Goal: Task Accomplishment & Management: Use online tool/utility

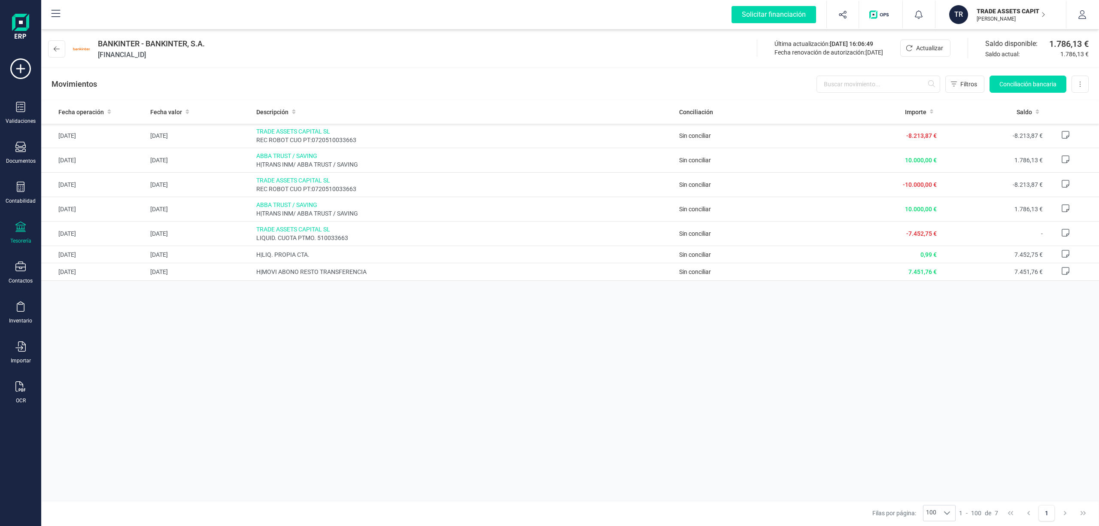
drag, startPoint x: 976, startPoint y: 9, endPoint x: 1027, endPoint y: 9, distance: 51.1
click at [1027, 9] on p "TRADE ASSETS CAPITAL SL" at bounding box center [1011, 11] width 69 height 9
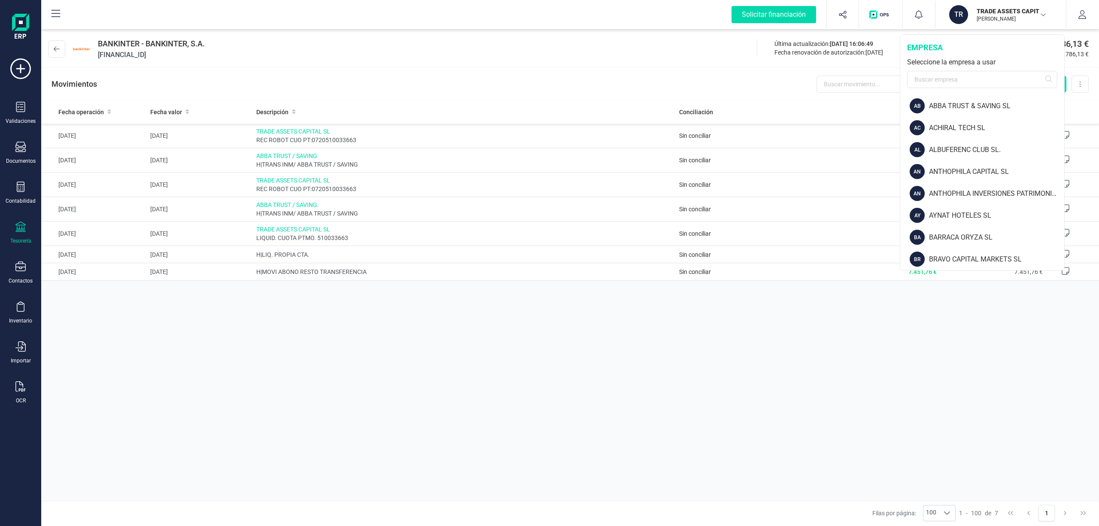
click at [952, 398] on div "Fecha operación Fecha valor Descripción Conciliación Importe Saldo [DATE] [DATE…" at bounding box center [570, 300] width 1058 height 400
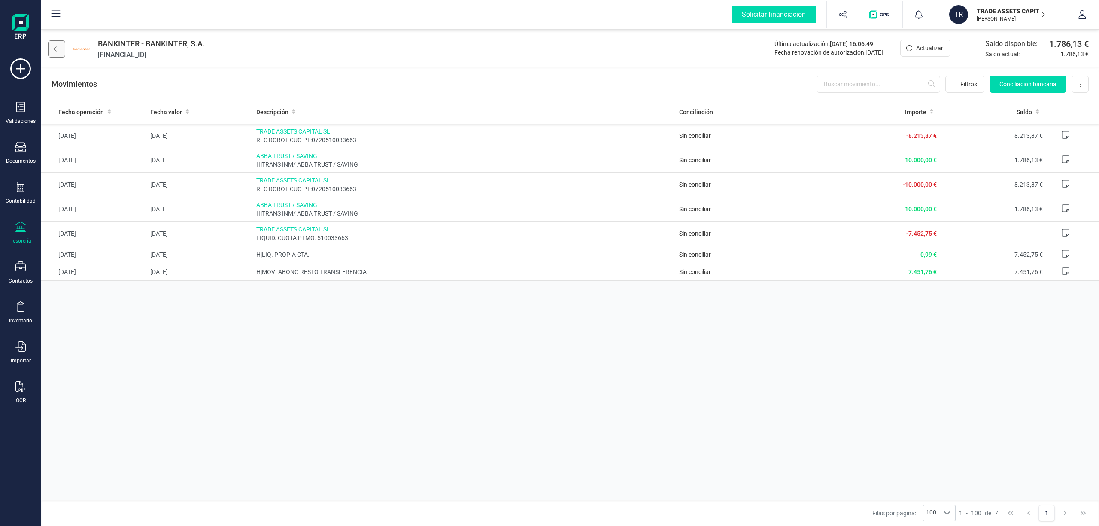
click at [55, 48] on icon at bounding box center [57, 48] width 6 height 5
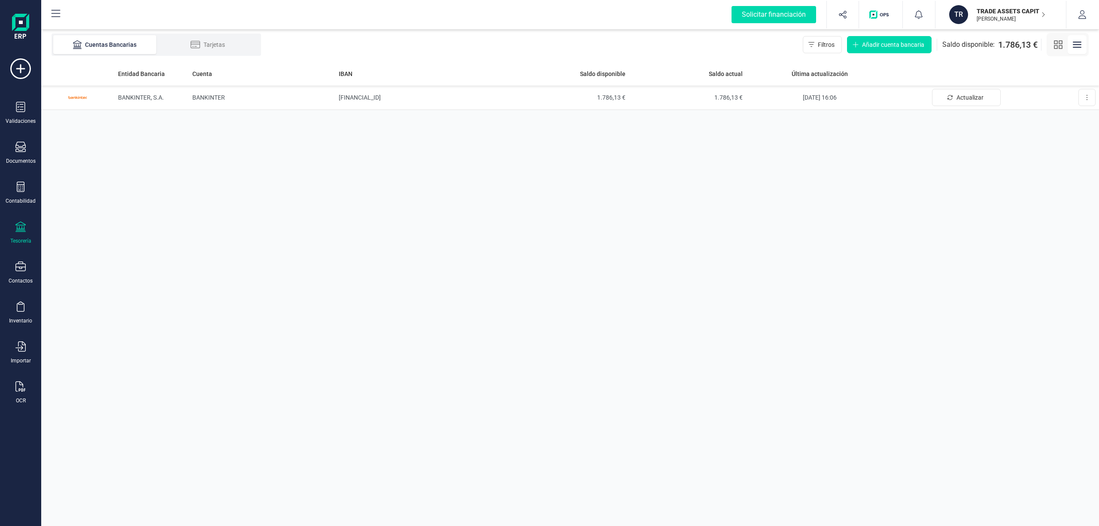
click at [18, 229] on icon at bounding box center [20, 227] width 10 height 10
click at [357, 207] on div "Entidad Bancaria Cuenta IBAN Saldo disponible Saldo actual Última actualización…" at bounding box center [570, 294] width 1058 height 464
click at [1007, 7] on p "TRADE ASSETS CAPITAL SL" at bounding box center [1011, 11] width 69 height 9
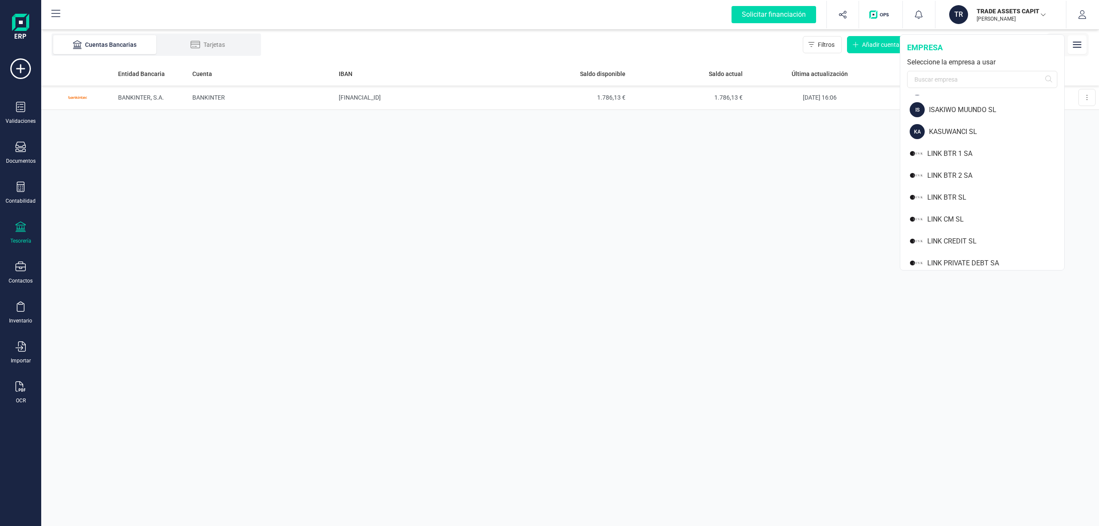
scroll to position [574, 0]
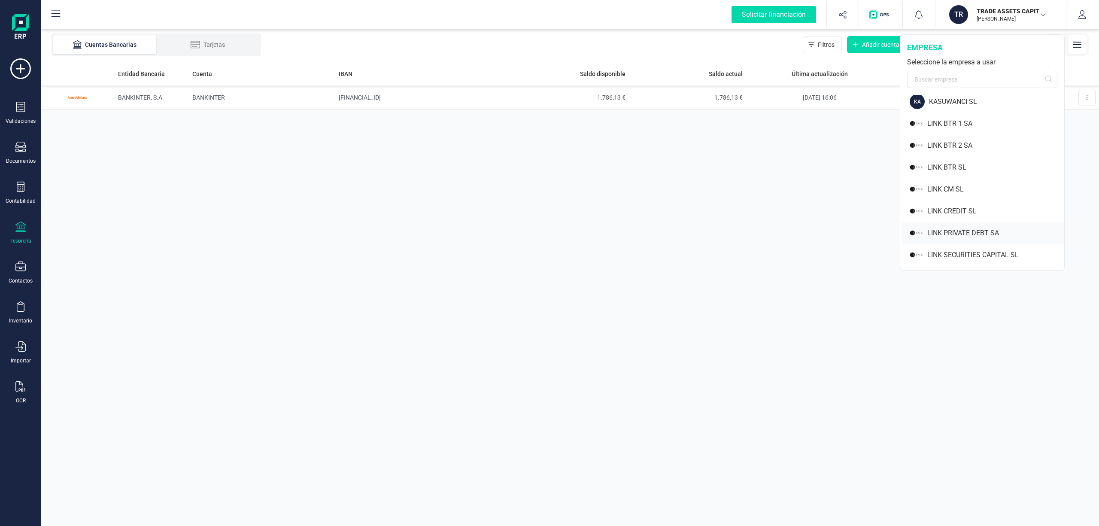
click at [976, 229] on div "LINK PRIVATE DEBT SA" at bounding box center [995, 233] width 137 height 10
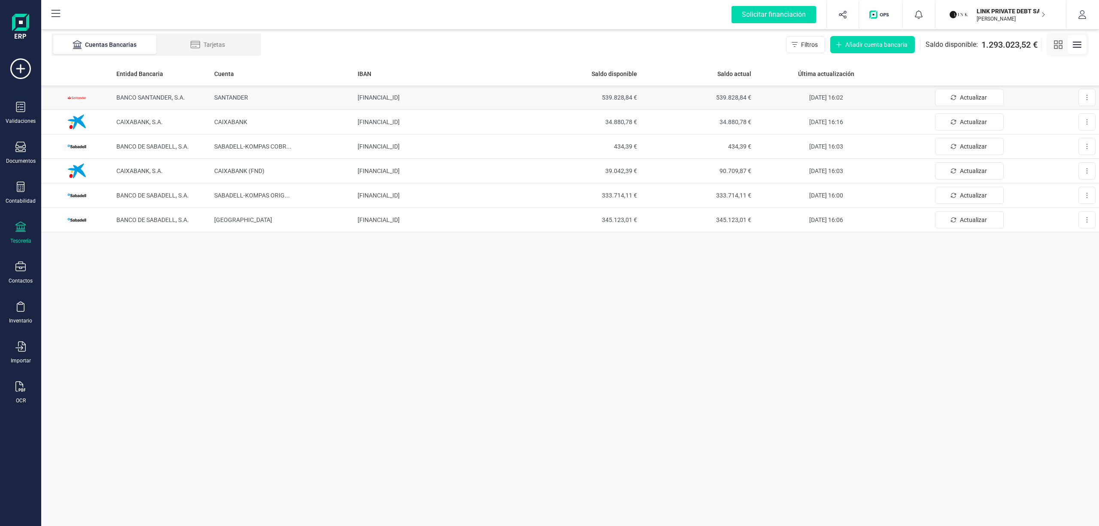
click at [411, 93] on td "[FINANCIAL_ID]" at bounding box center [440, 97] width 172 height 24
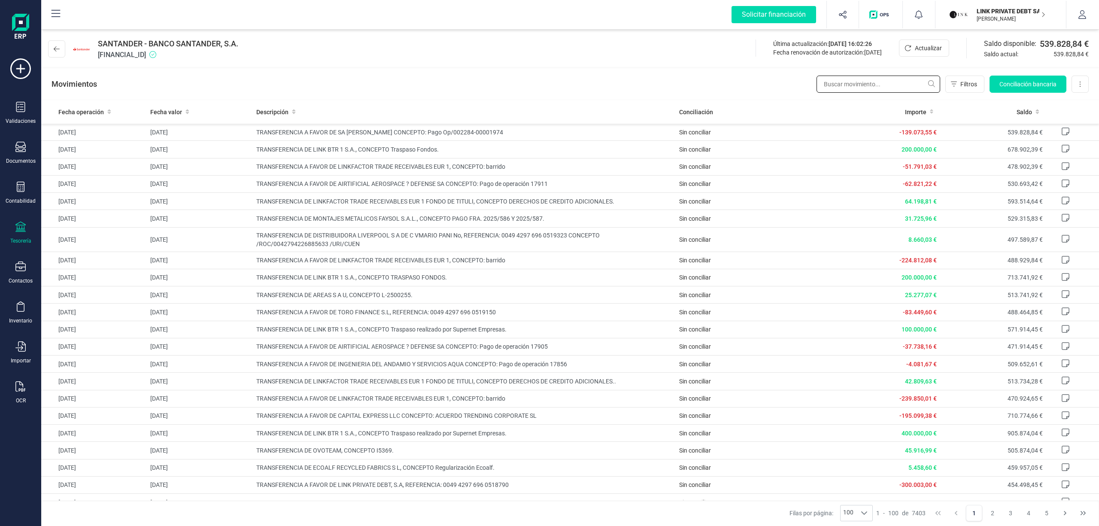
click at [847, 85] on input "text" at bounding box center [879, 84] width 124 height 17
type input "409"
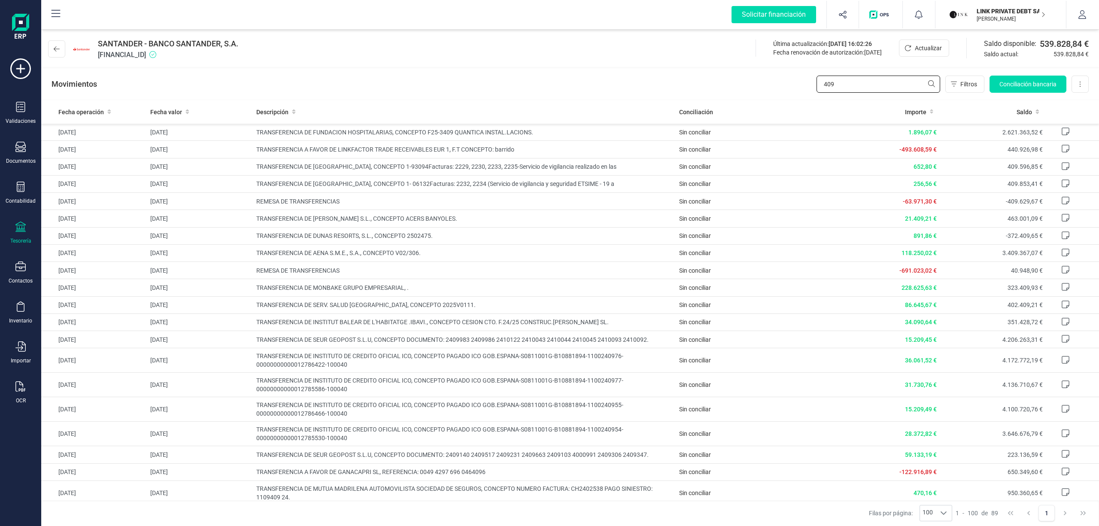
drag, startPoint x: 848, startPoint y: 78, endPoint x: 745, endPoint y: 79, distance: 102.2
click at [745, 79] on div "Movimientos 409 Filtros Conciliación bancaria Descargar Excel Eliminar cuenta" at bounding box center [570, 84] width 1058 height 31
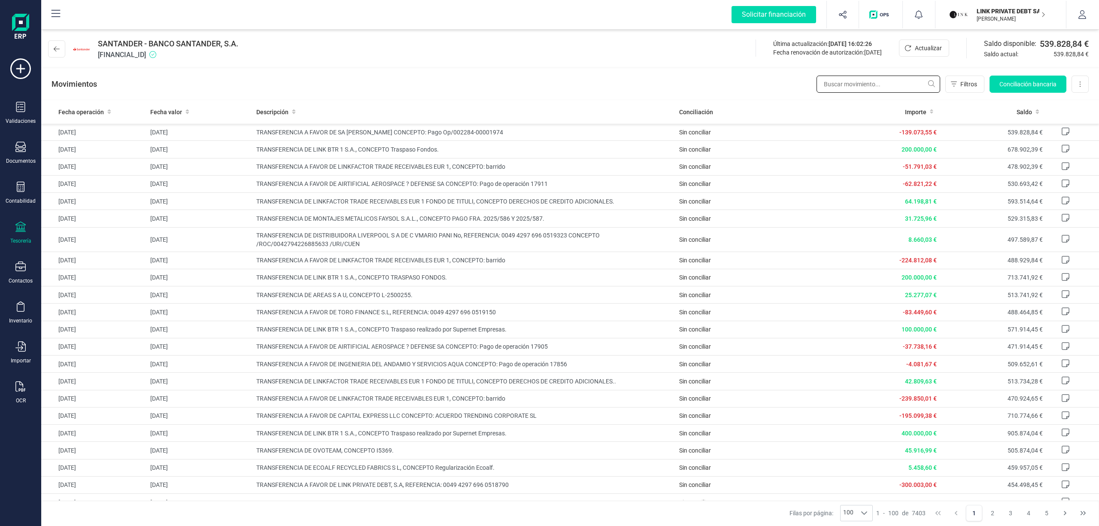
click at [851, 88] on input "text" at bounding box center [879, 84] width 124 height 17
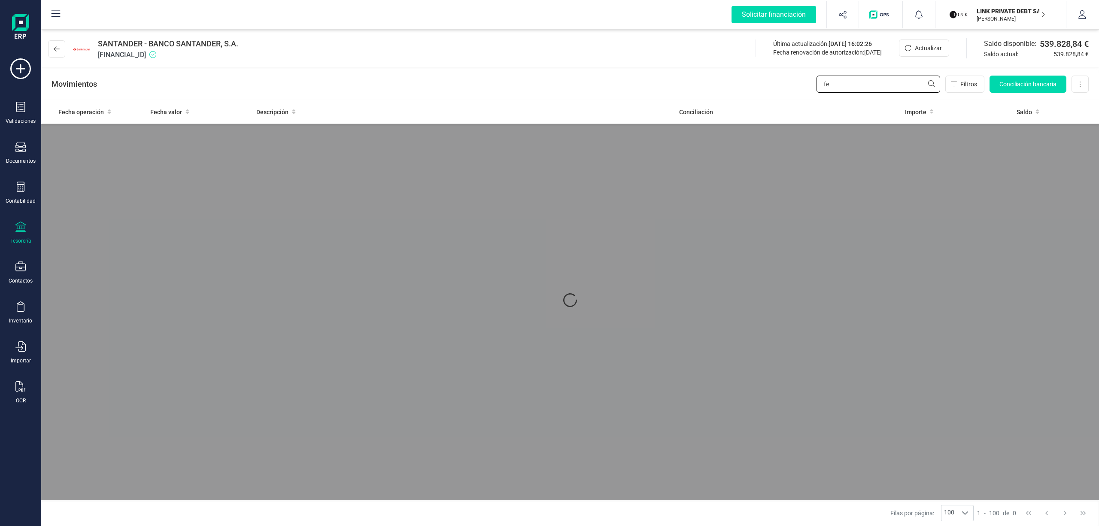
type input "f"
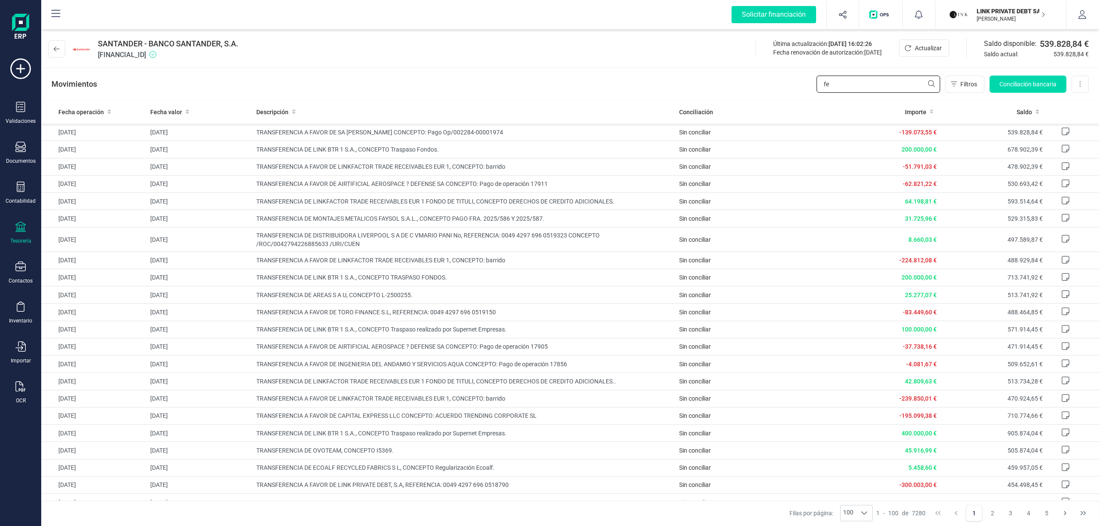
type input "f"
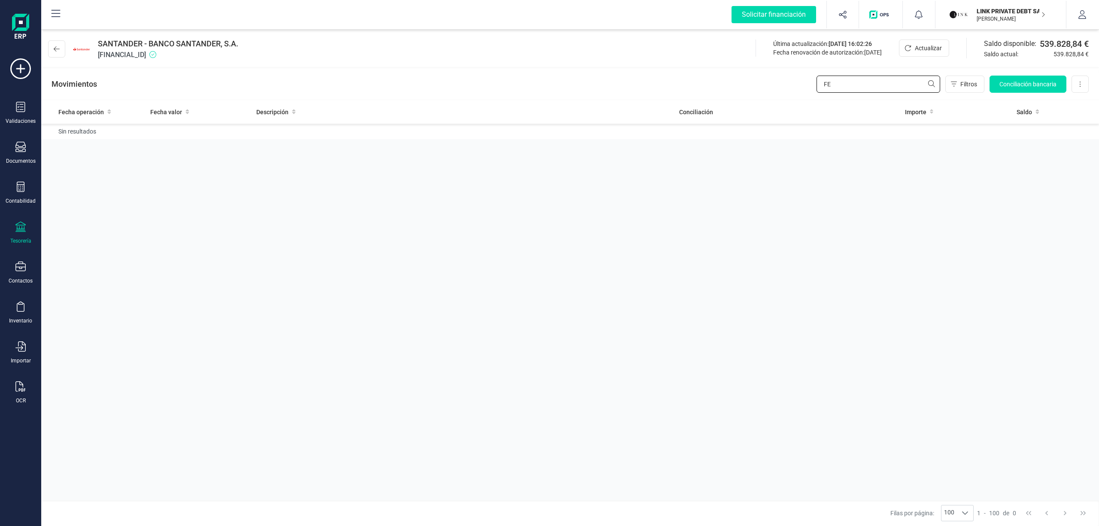
type input "F"
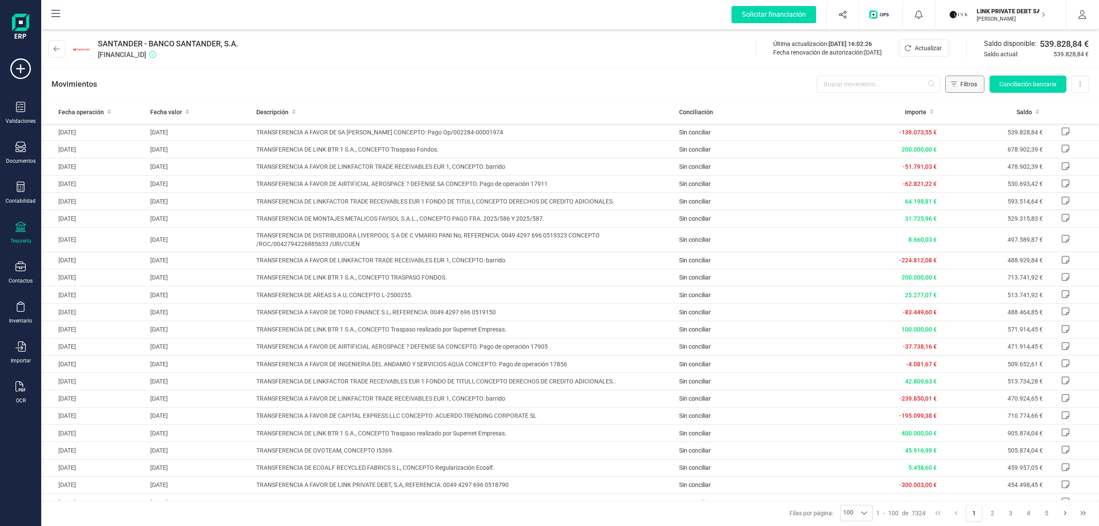
click at [956, 86] on icon "Filtros" at bounding box center [954, 84] width 6 height 7
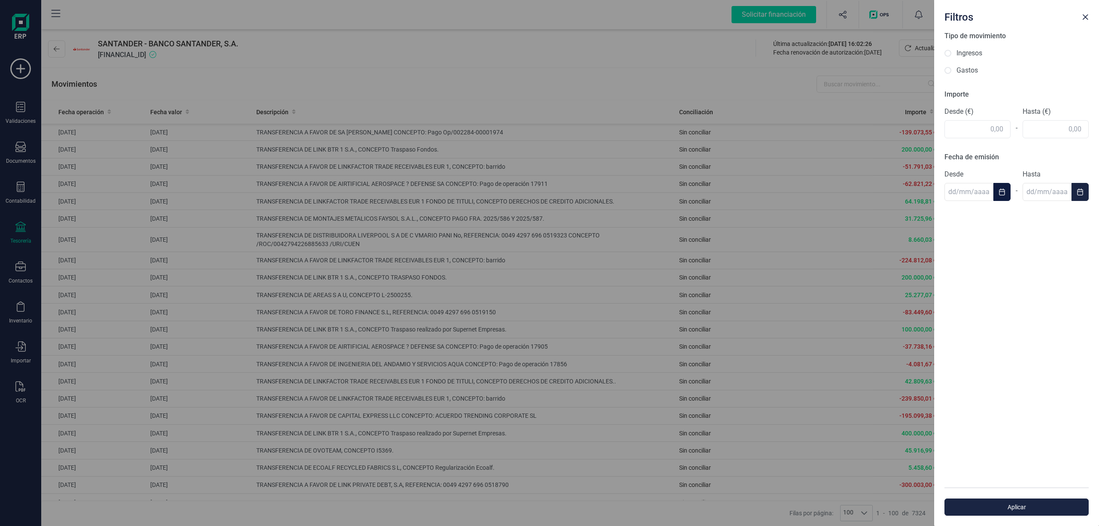
click at [1007, 189] on button "Choose Date" at bounding box center [1002, 192] width 17 height 18
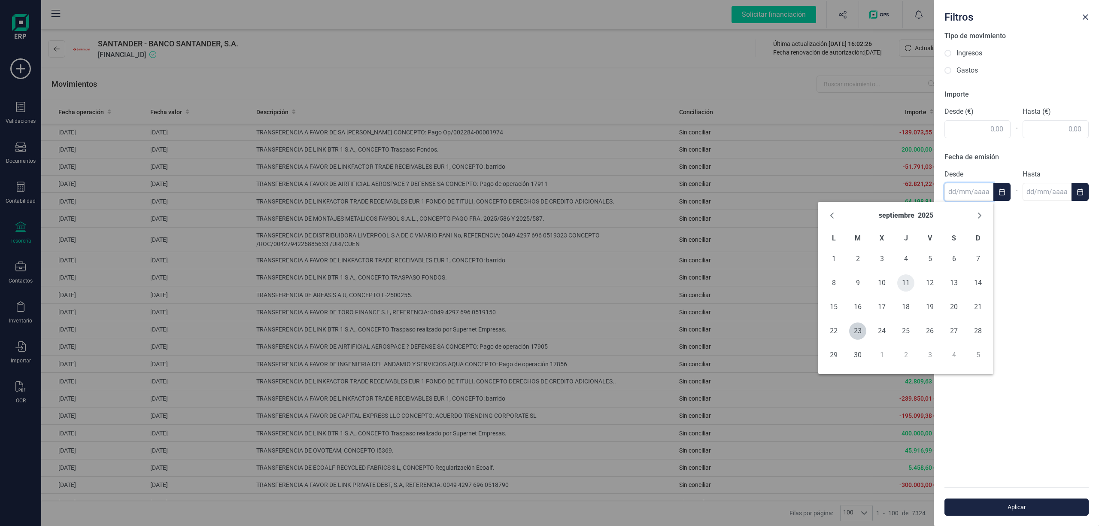
click at [903, 287] on span "11" at bounding box center [905, 282] width 17 height 17
type input "[DATE]"
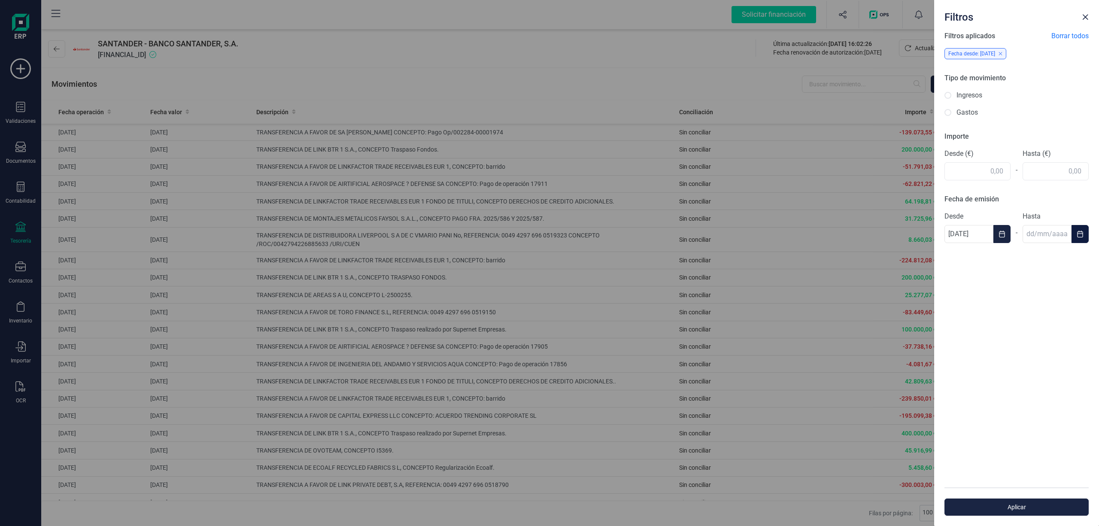
click at [1078, 232] on icon "Choose Date" at bounding box center [1080, 234] width 6 height 7
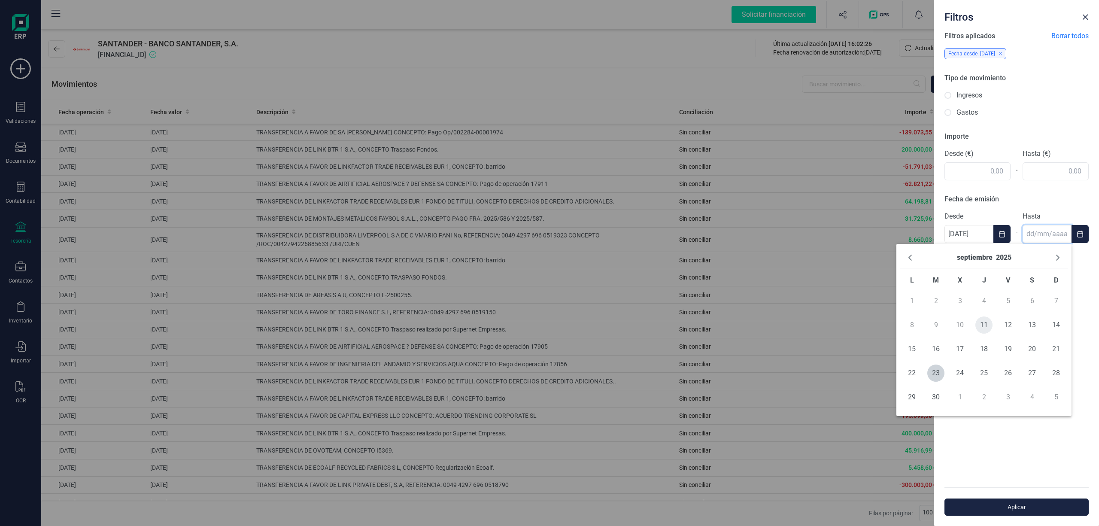
click at [981, 325] on span "11" at bounding box center [984, 324] width 17 height 17
type input "[DATE]"
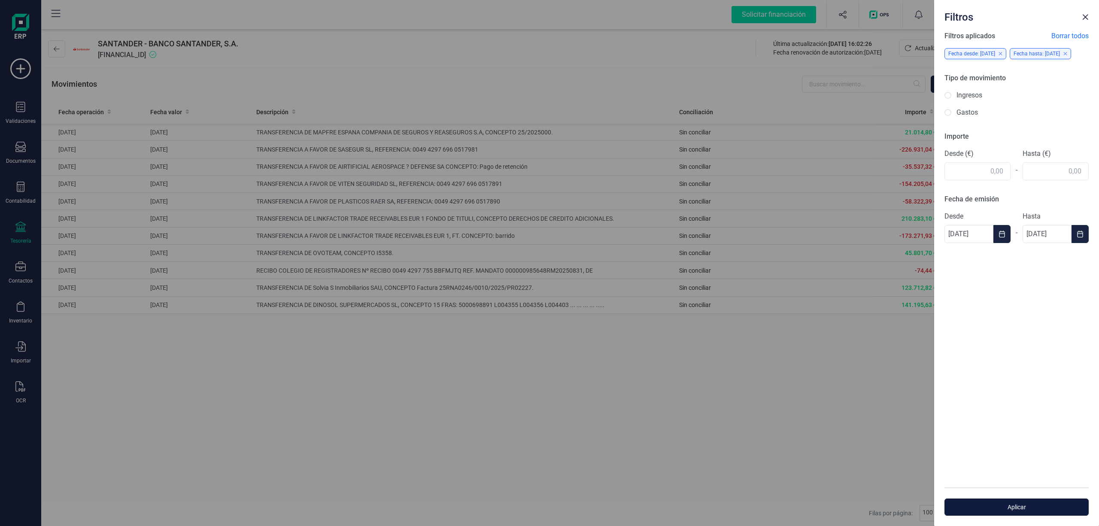
click at [1015, 502] on button "Aplicar" at bounding box center [1017, 507] width 144 height 17
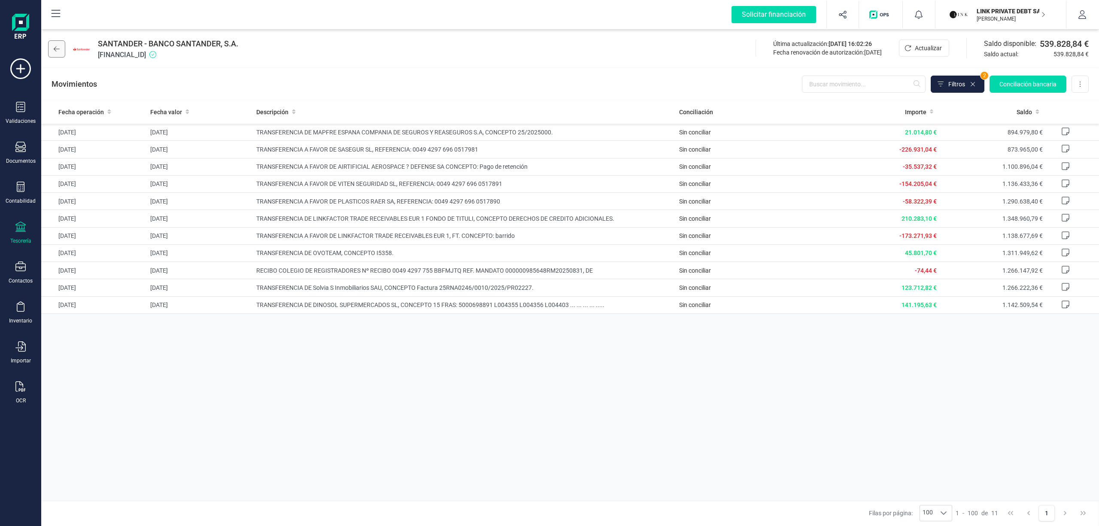
click at [57, 50] on icon at bounding box center [57, 49] width 6 height 7
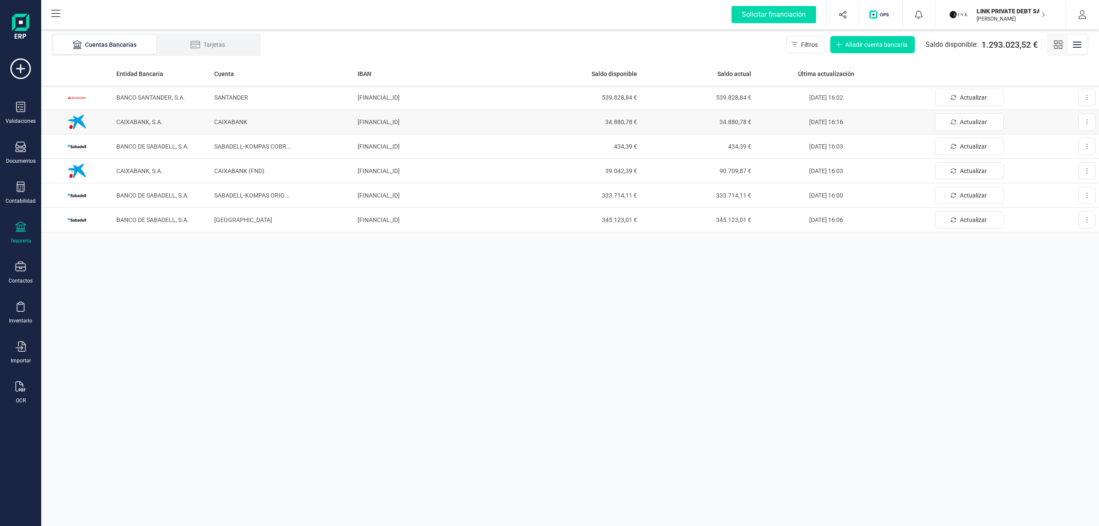
click at [368, 117] on td "[FINANCIAL_ID]" at bounding box center [440, 122] width 172 height 24
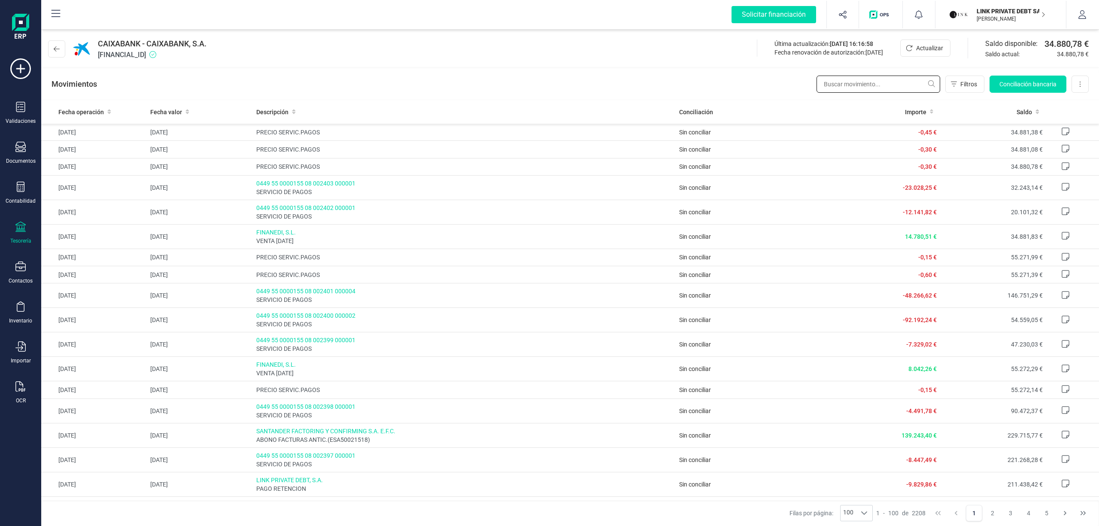
click at [837, 86] on input "text" at bounding box center [879, 84] width 124 height 17
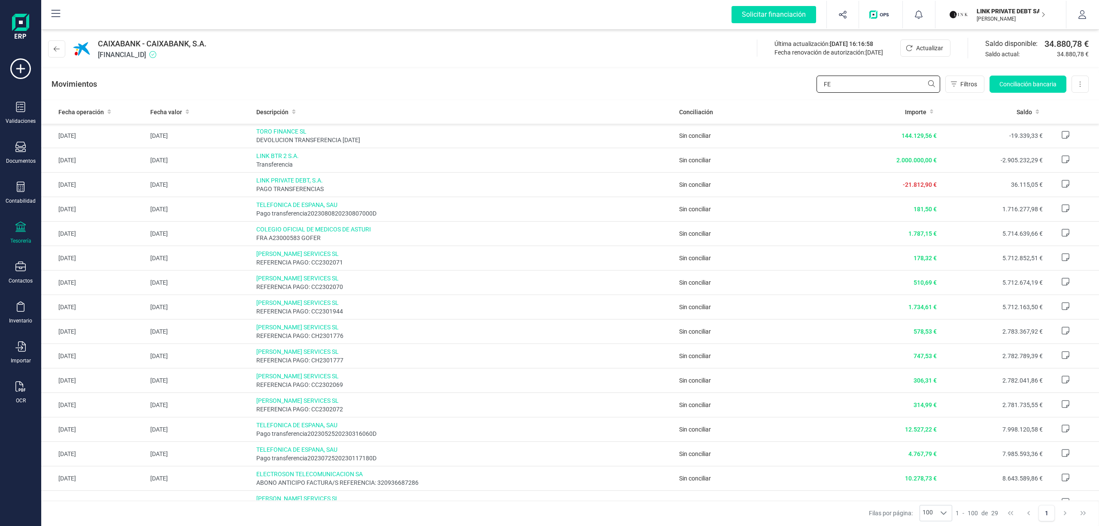
type input "F"
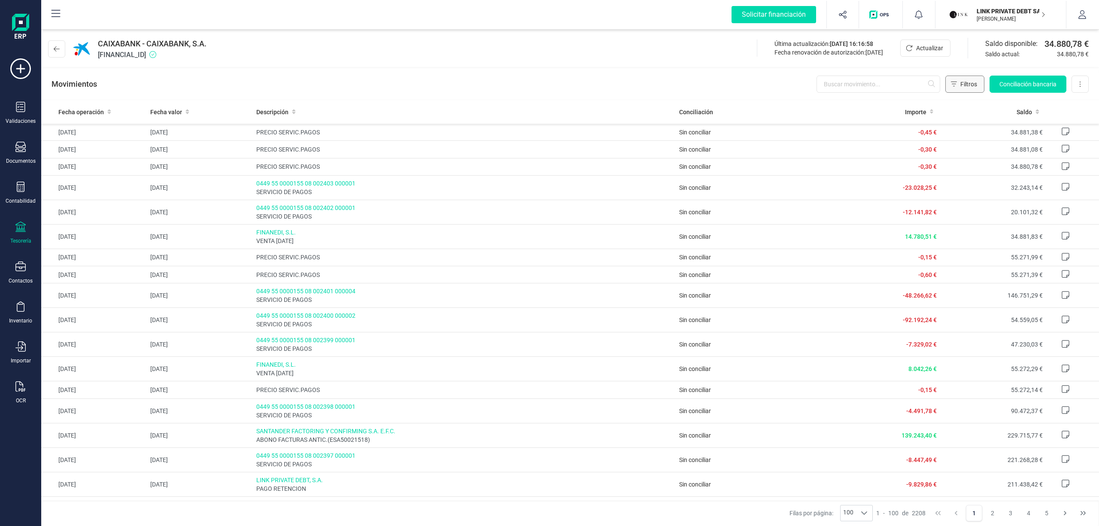
click at [963, 85] on span "Filtros" at bounding box center [969, 84] width 17 height 9
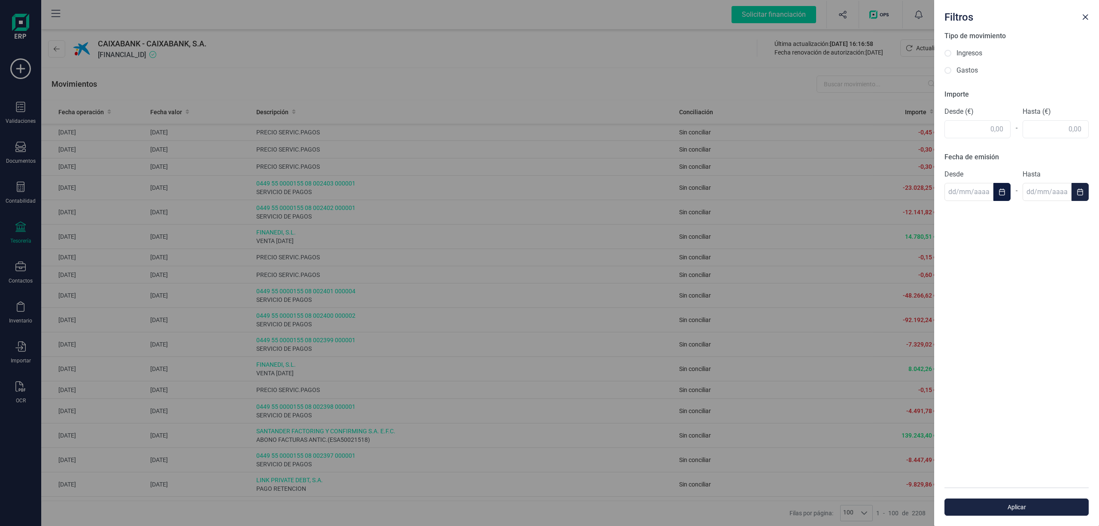
click at [1000, 195] on icon "Choose Date" at bounding box center [1002, 191] width 7 height 7
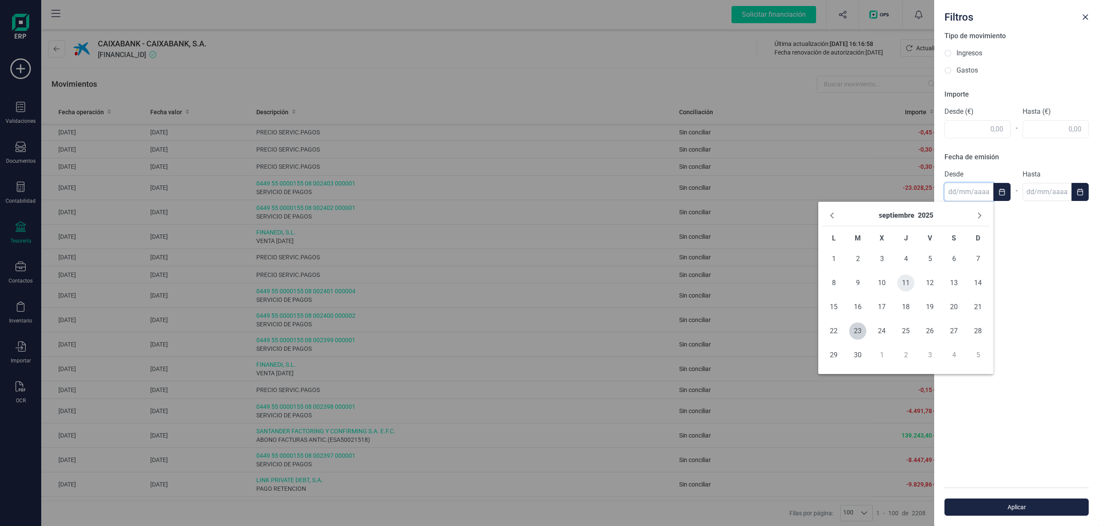
click at [902, 281] on span "11" at bounding box center [905, 282] width 17 height 17
type input "[DATE]"
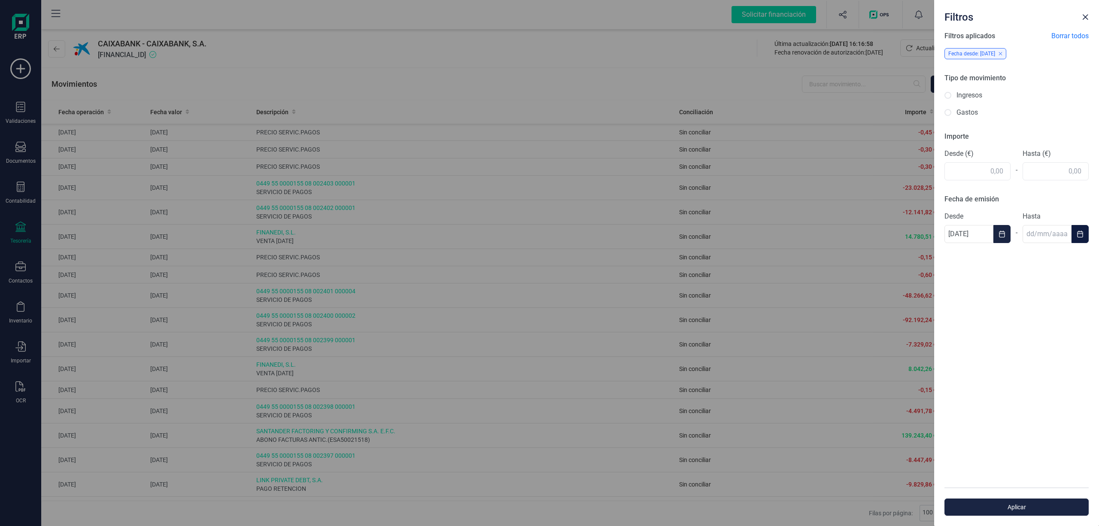
click at [1079, 234] on icon "Choose Date" at bounding box center [1080, 234] width 6 height 7
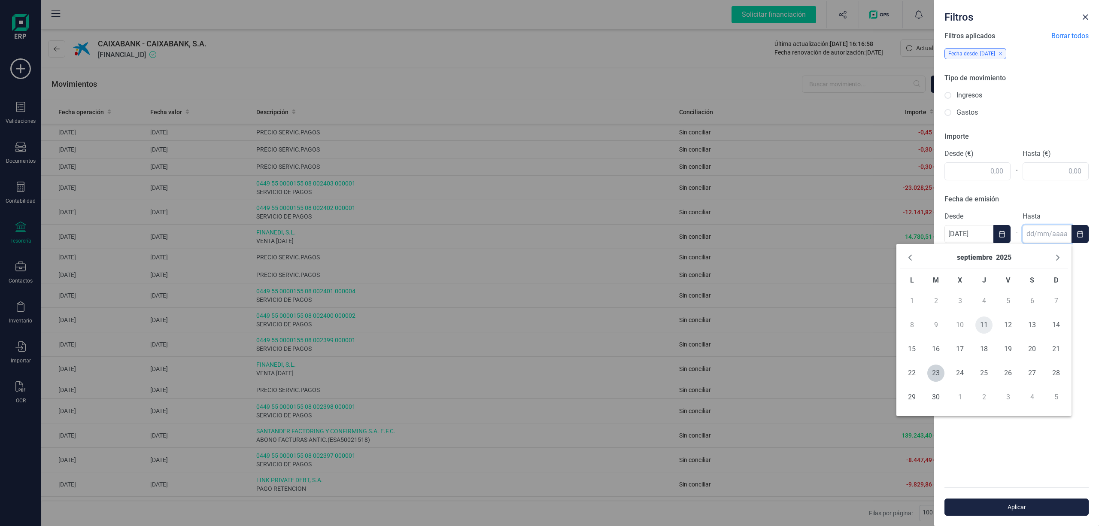
click at [983, 327] on span "11" at bounding box center [984, 324] width 17 height 17
type input "[DATE]"
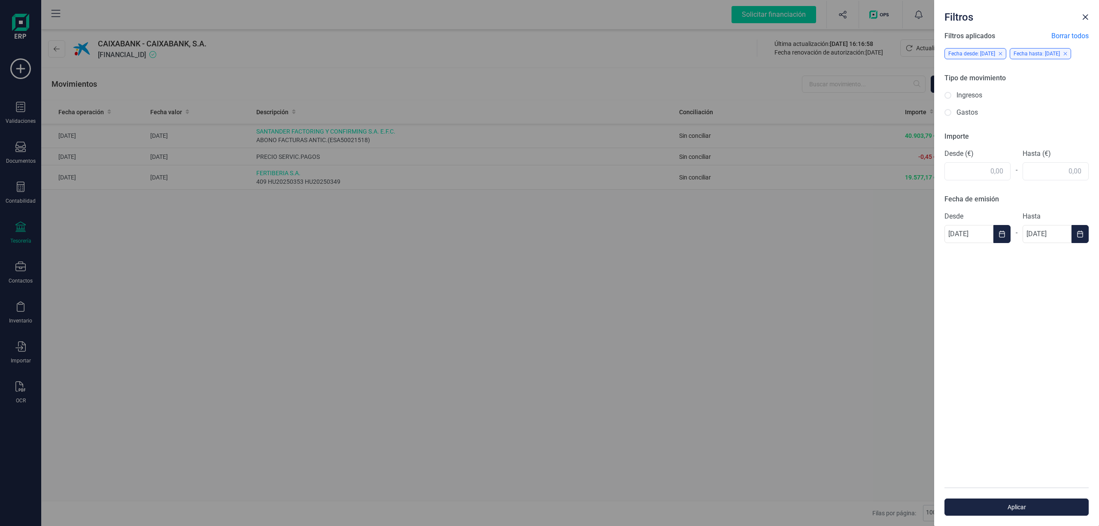
click at [865, 430] on div "Filtros Filtros aplicados Borrar todos Fecha desde: [DATE] Fecha hasta: [DATE] …" at bounding box center [549, 263] width 1099 height 526
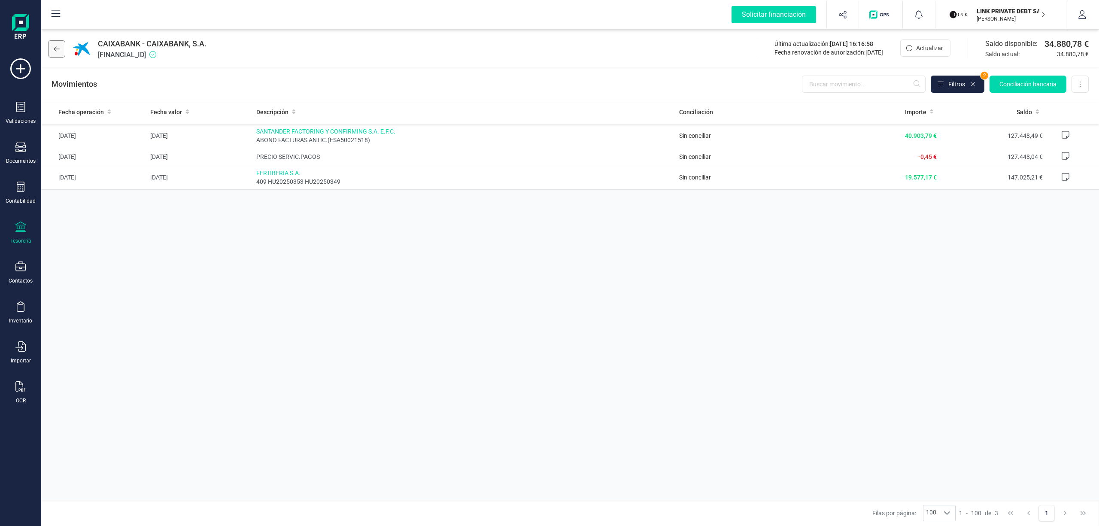
click at [55, 50] on icon at bounding box center [57, 49] width 6 height 7
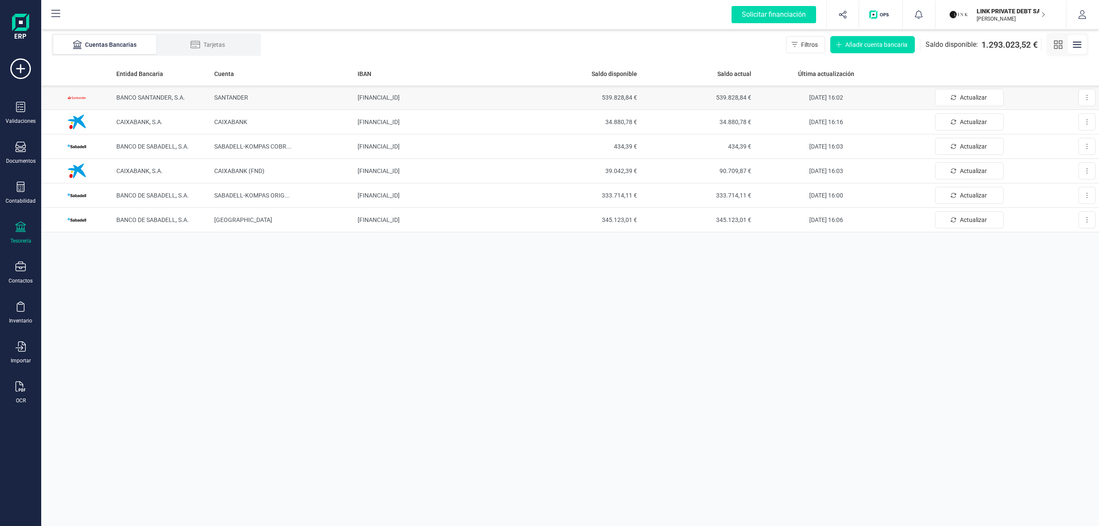
click at [153, 93] on td "BANCO SANTANDER, S.A." at bounding box center [162, 97] width 98 height 24
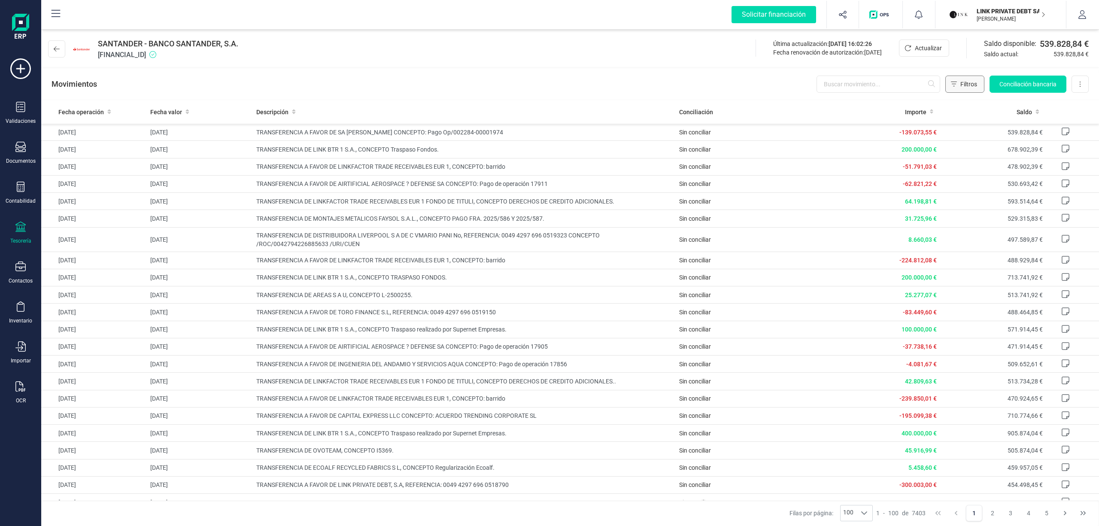
click at [961, 81] on span "Filtros" at bounding box center [969, 84] width 17 height 9
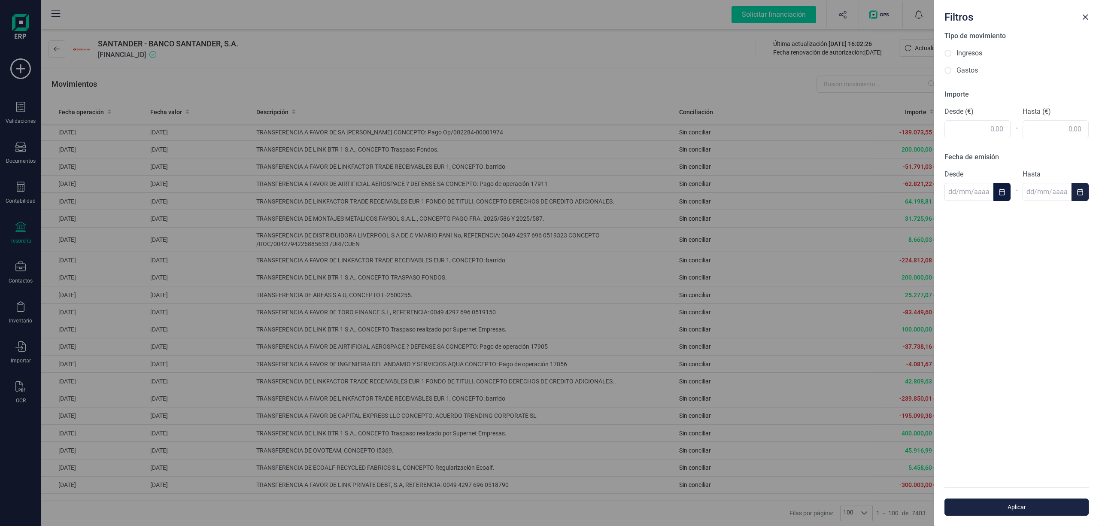
click at [1004, 188] on button "Choose Date" at bounding box center [1002, 192] width 17 height 18
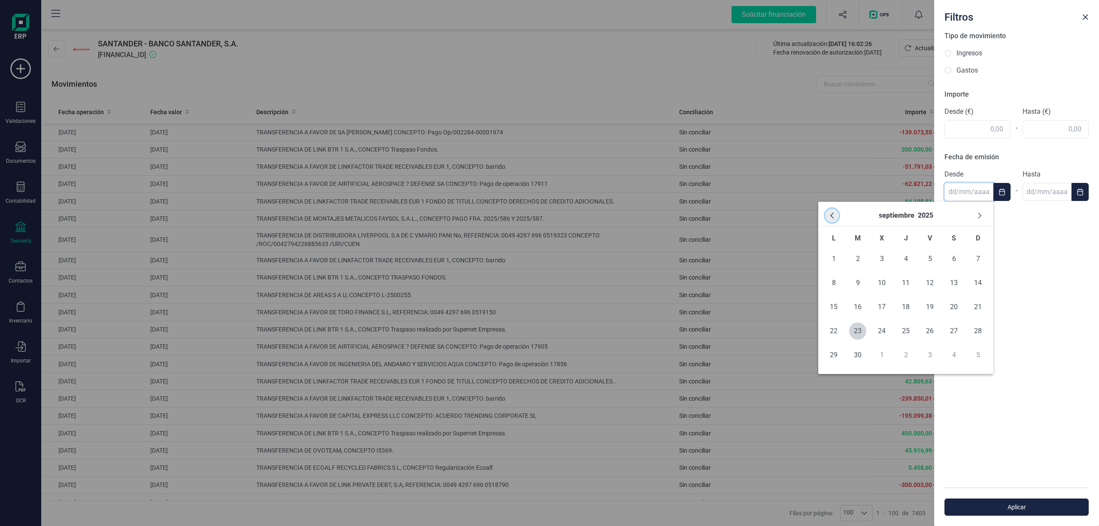
click at [829, 217] on icon "Previous Month" at bounding box center [832, 215] width 7 height 7
click at [976, 215] on icon "Next Month" at bounding box center [979, 215] width 7 height 7
click at [835, 289] on span "7" at bounding box center [833, 282] width 17 height 17
type input "[DATE]"
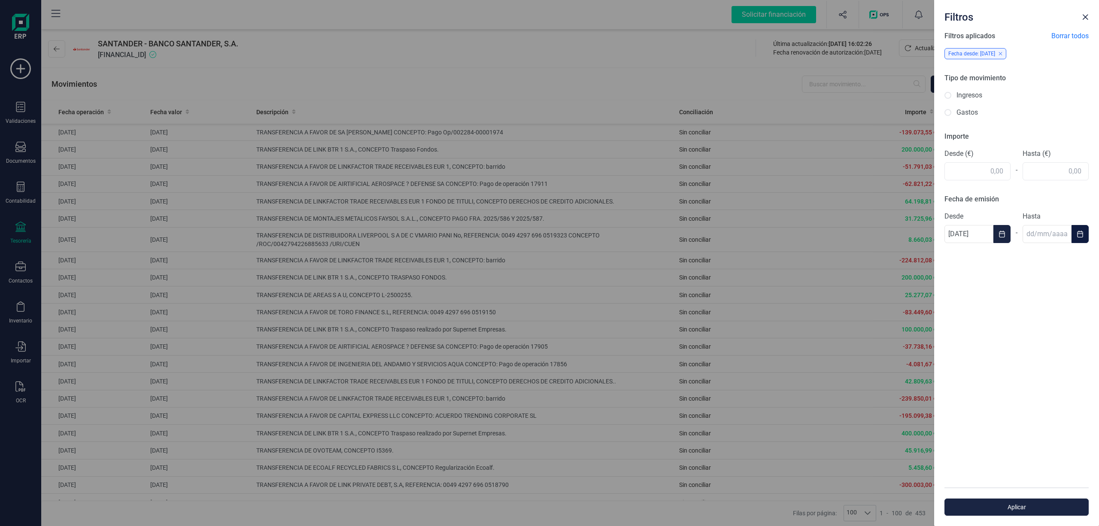
click at [1075, 233] on button "Choose Date" at bounding box center [1080, 234] width 17 height 18
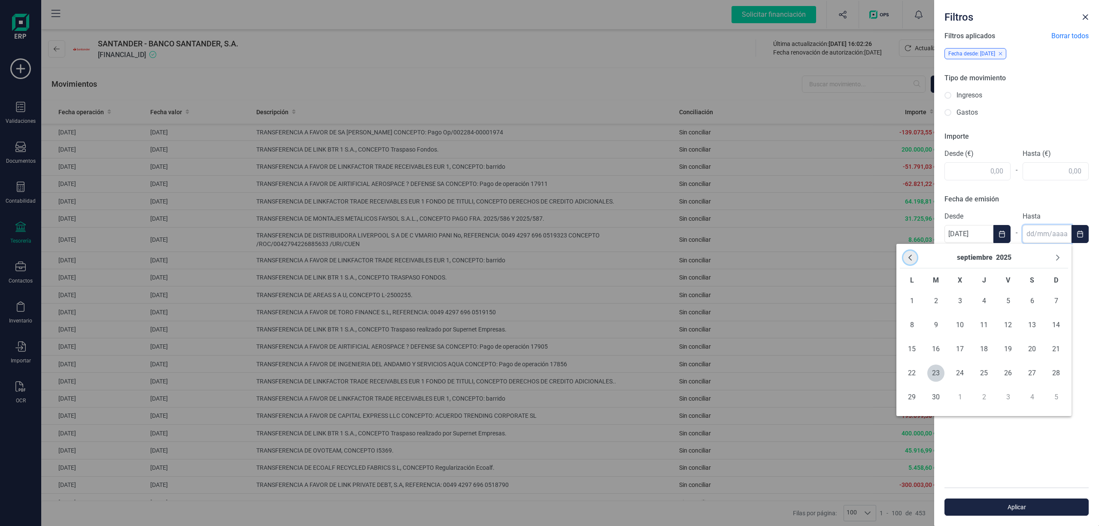
click at [907, 257] on icon "Previous Month" at bounding box center [910, 257] width 7 height 7
click at [910, 320] on span "7" at bounding box center [911, 324] width 17 height 17
type input "[DATE]"
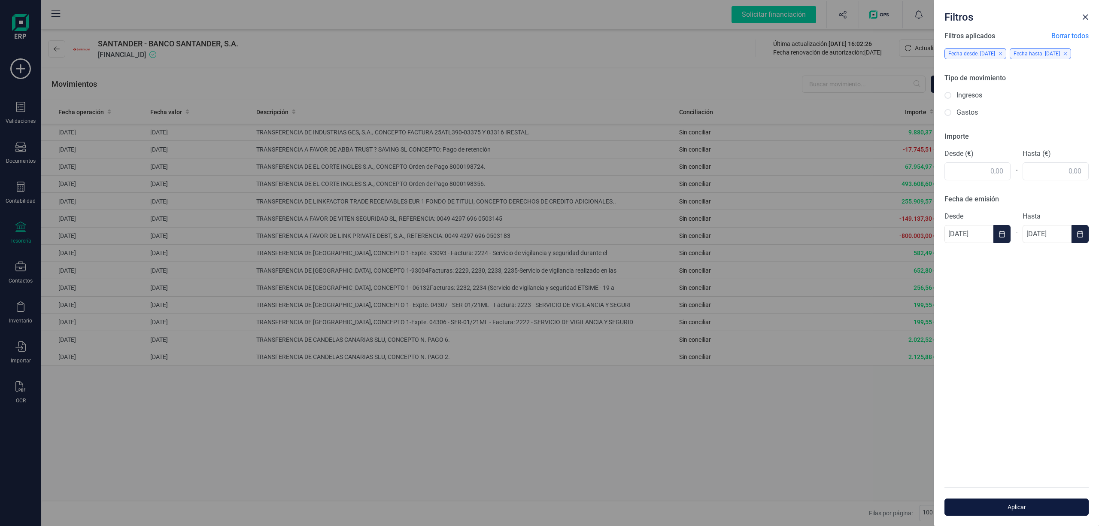
click at [1014, 504] on span "Aplicar" at bounding box center [1017, 507] width 125 height 9
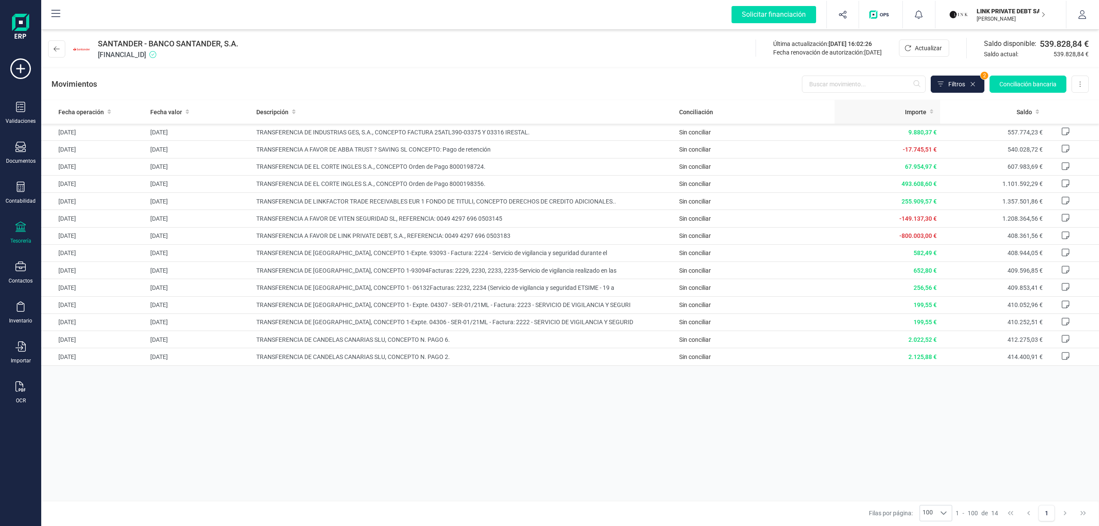
click at [919, 108] on span "Importe" at bounding box center [915, 112] width 21 height 9
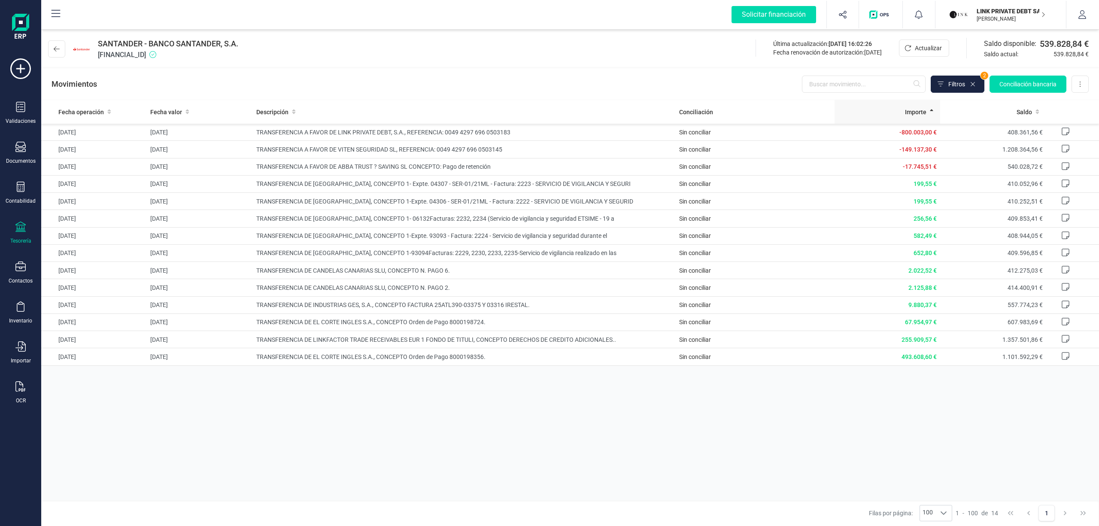
click at [919, 108] on span "Importe" at bounding box center [915, 112] width 21 height 9
